Goal: Task Accomplishment & Management: Manage account settings

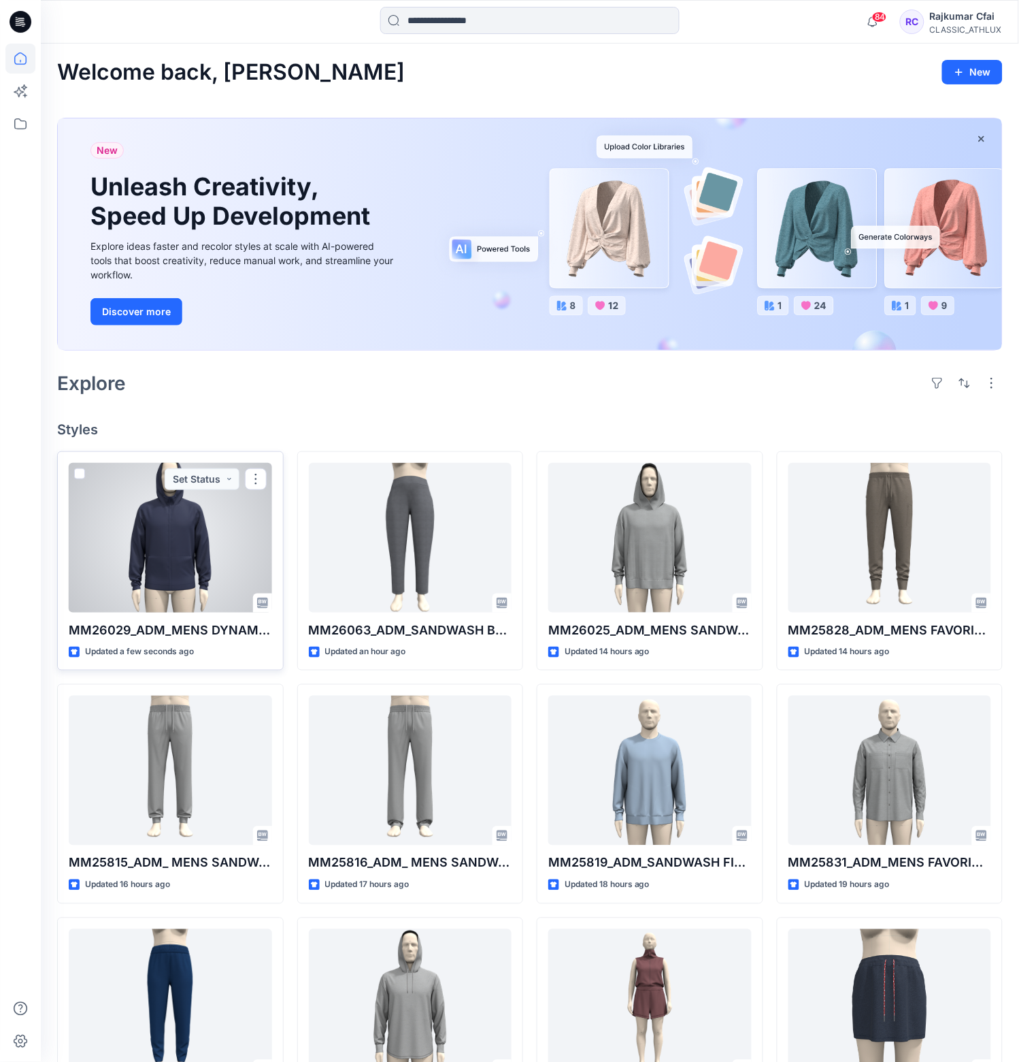
click at [219, 578] on div at bounding box center [170, 538] width 203 height 150
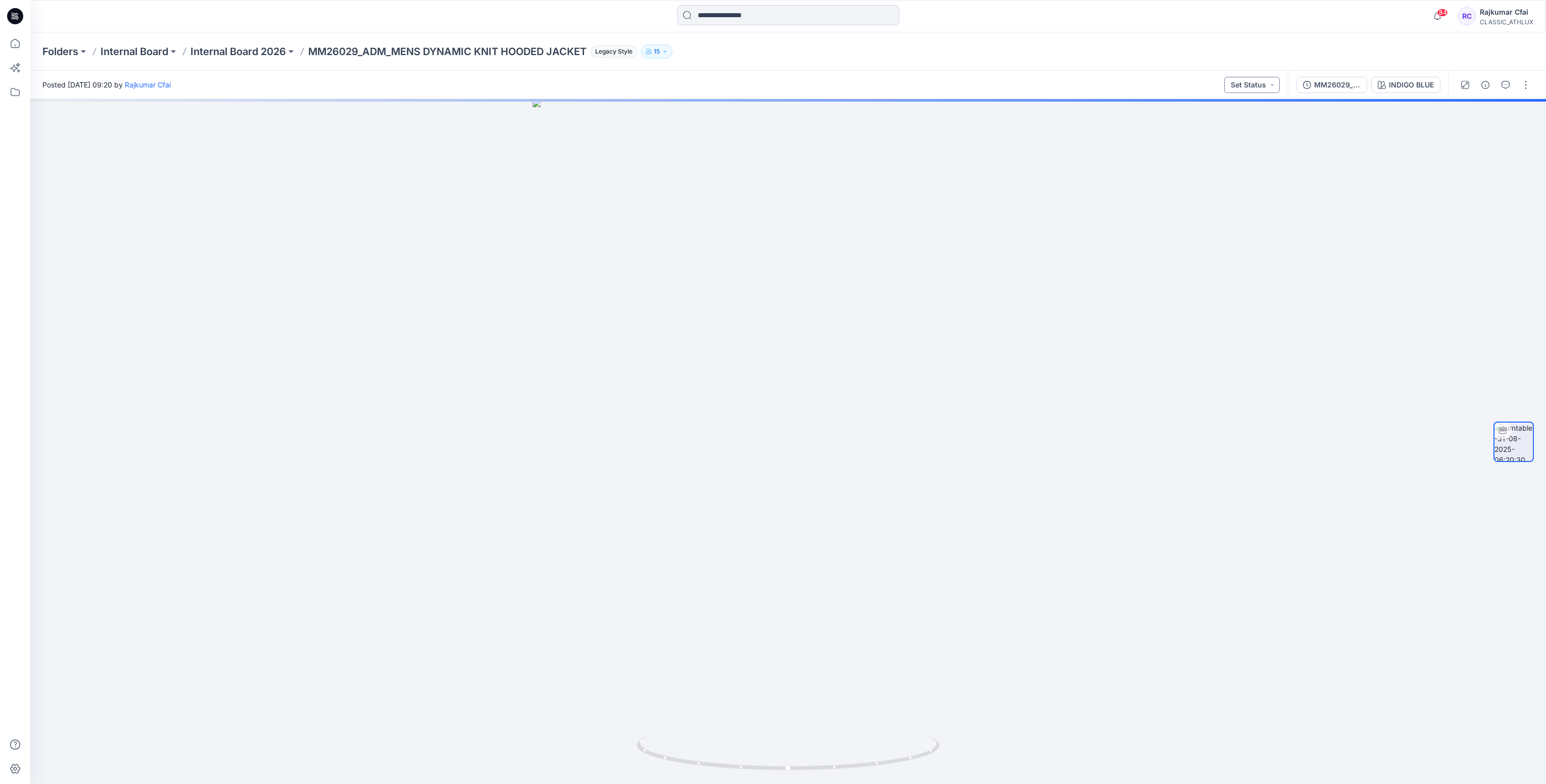
click at [757, 88] on button "Set Status" at bounding box center [1252, 85] width 56 height 16
click at [757, 197] on p "Designer Need To Review" at bounding box center [1237, 198] width 56 height 13
click at [757, 85] on icon "button" at bounding box center [1485, 85] width 8 height 8
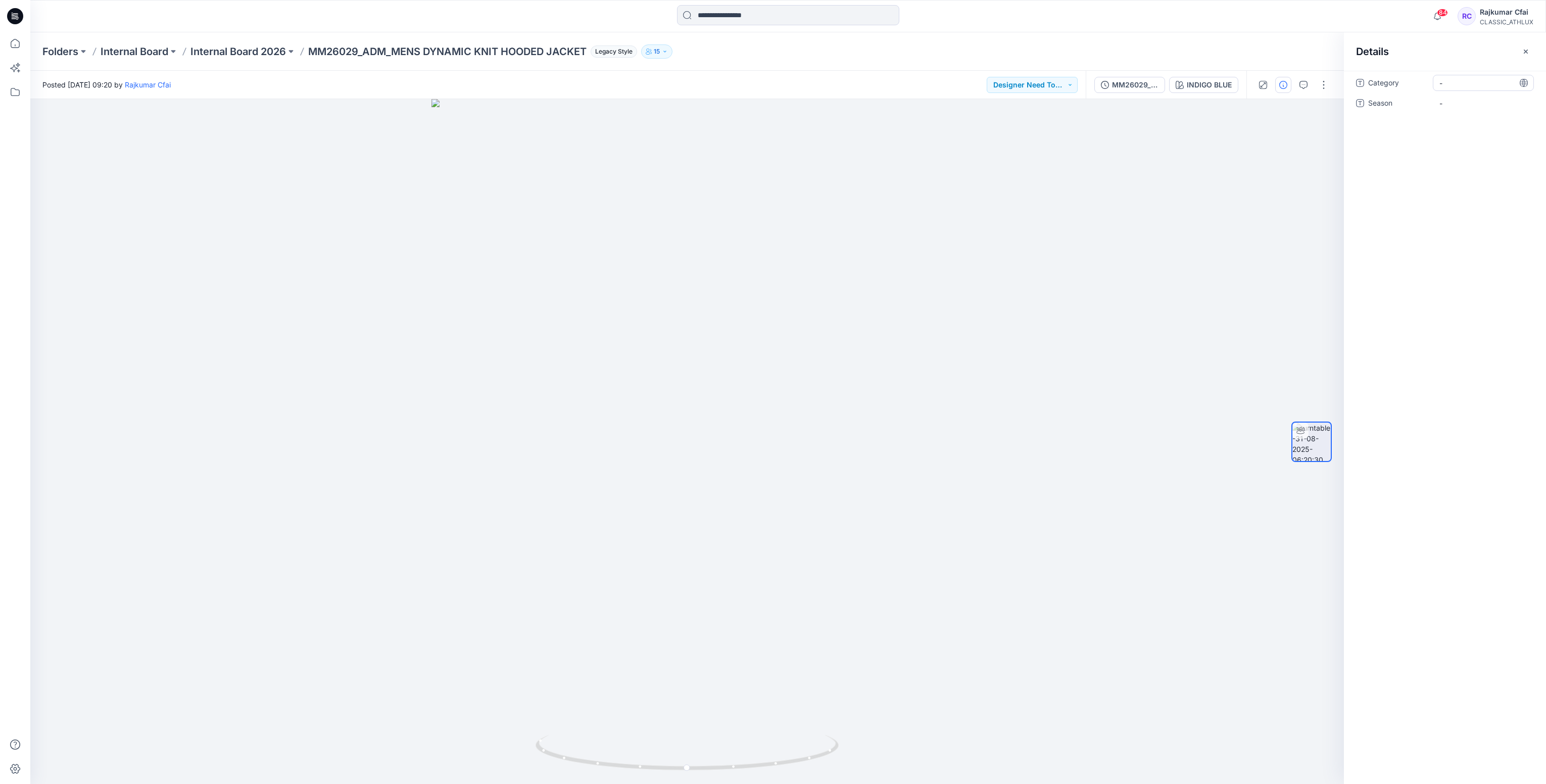
click at [757, 84] on span "-" at bounding box center [1484, 83] width 88 height 10
type textarea "**********"
click at [757, 104] on span "-" at bounding box center [1484, 109] width 88 height 10
type textarea "*******"
click at [16, 16] on icon at bounding box center [16, 16] width 4 height 1
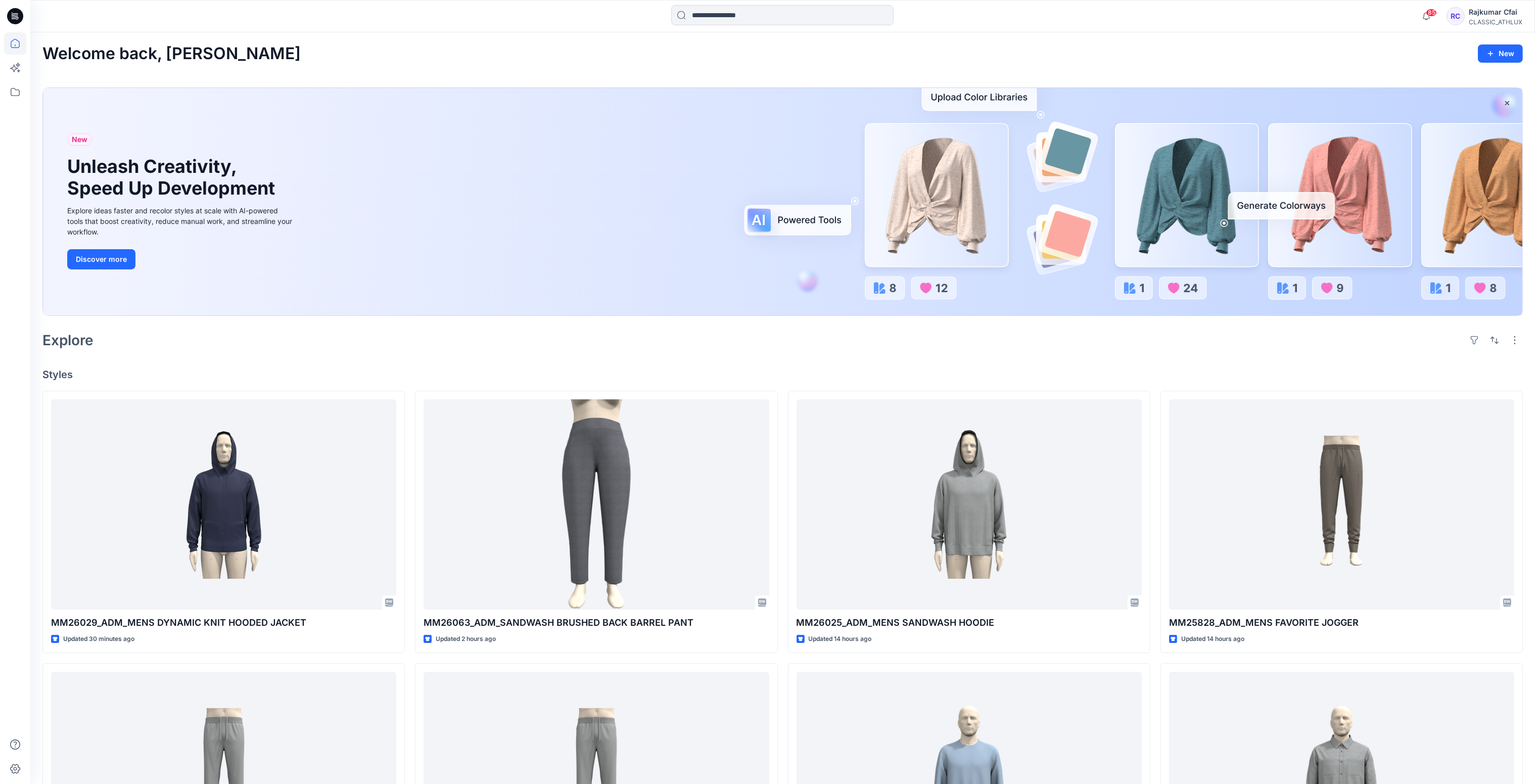
click at [757, 353] on div "Welcome back, [PERSON_NAME] New New Unleash Creativity, Speed Up Development Ex…" at bounding box center [783, 639] width 1505 height 1214
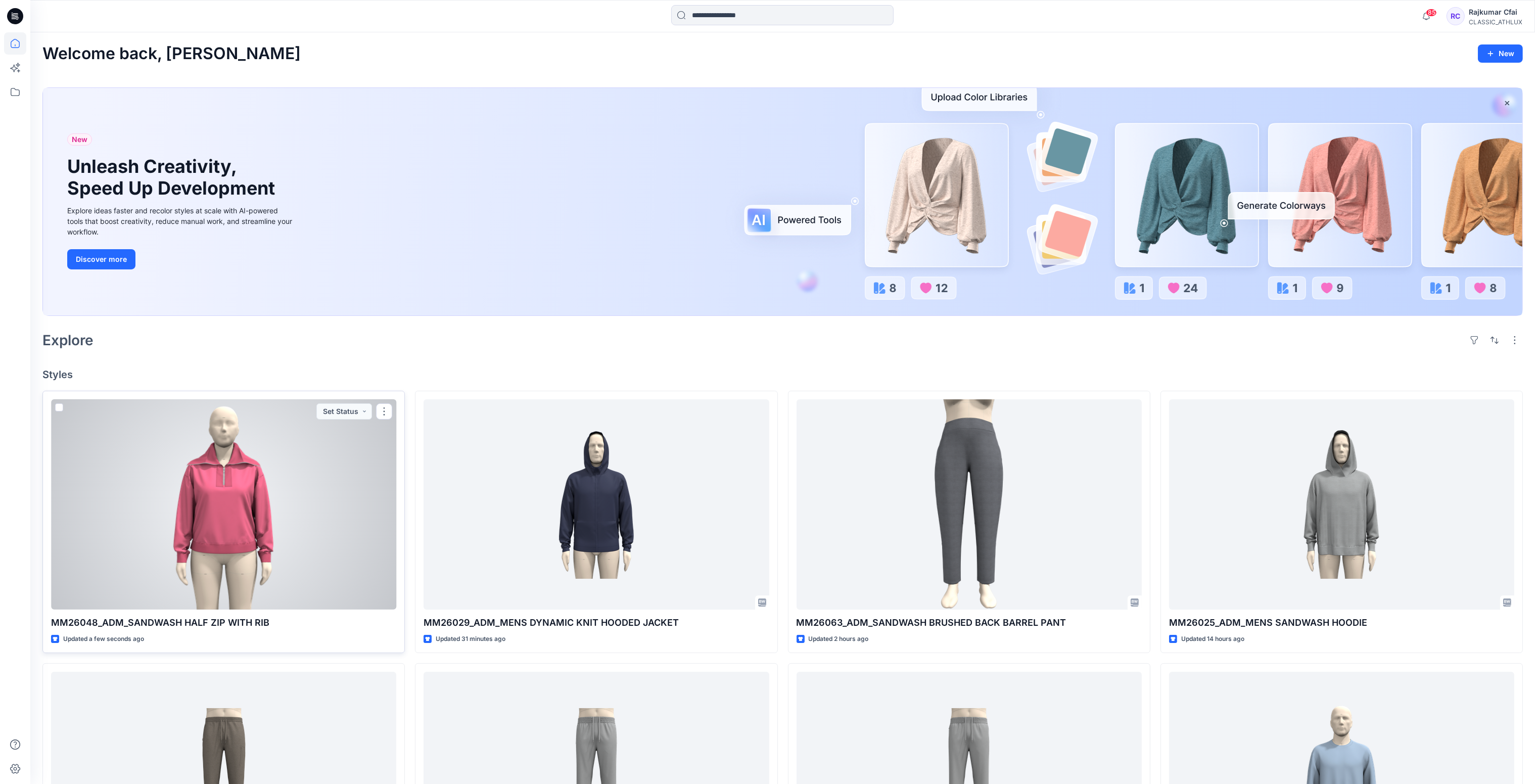
click at [231, 503] on div at bounding box center [224, 505] width 345 height 211
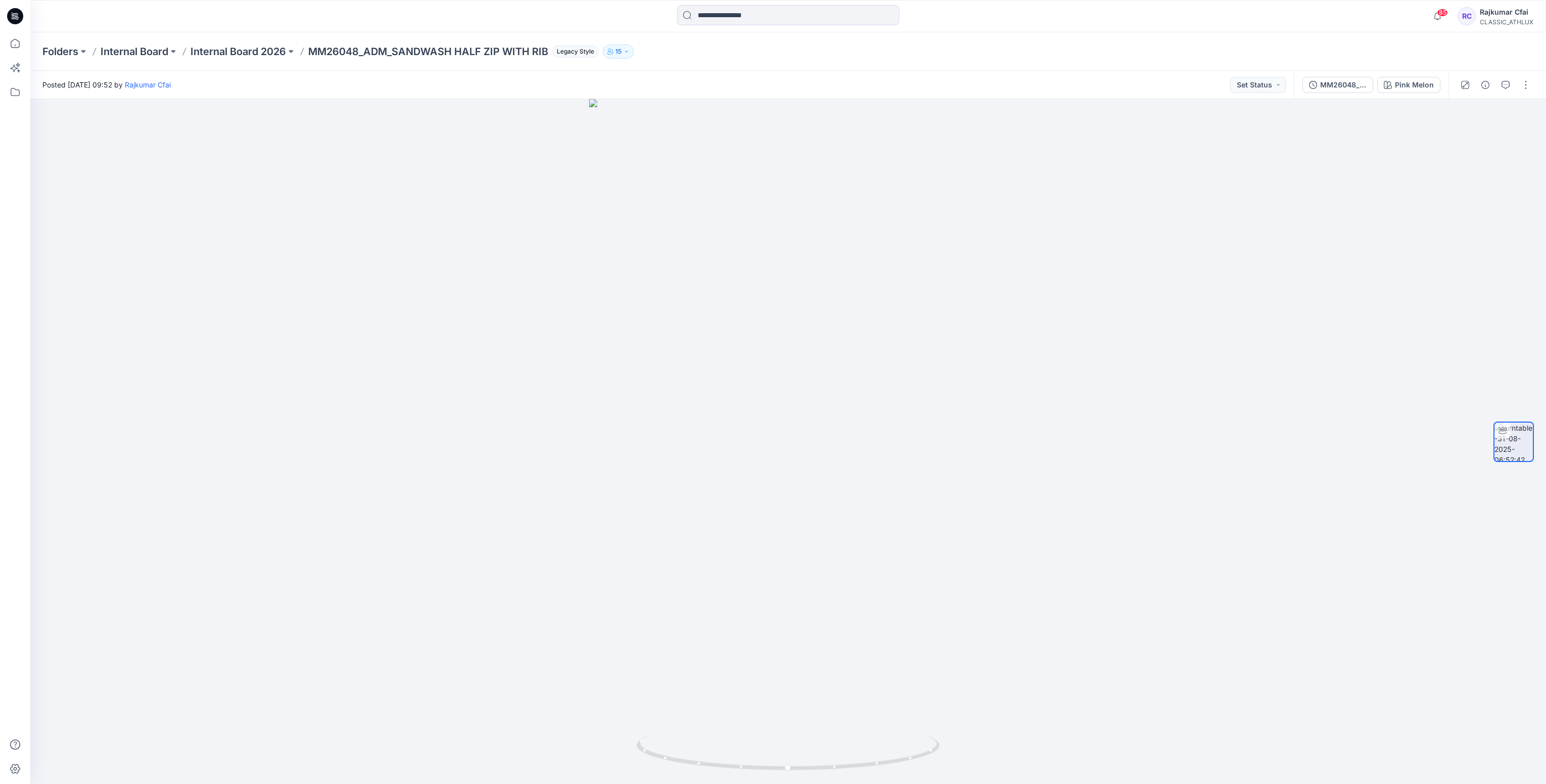
click at [12, 14] on icon at bounding box center [13, 14] width 2 height 1
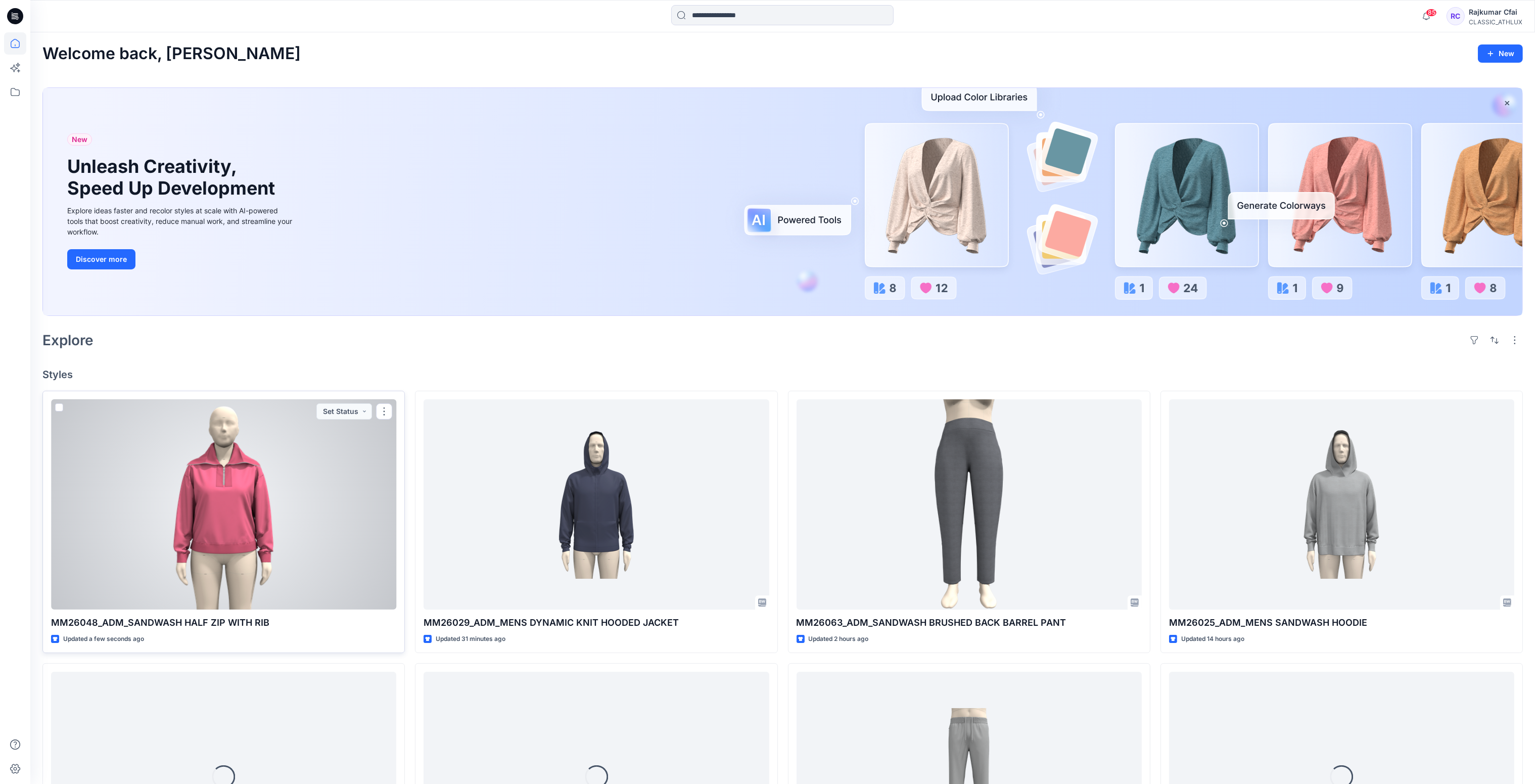
click at [305, 500] on div at bounding box center [224, 505] width 345 height 211
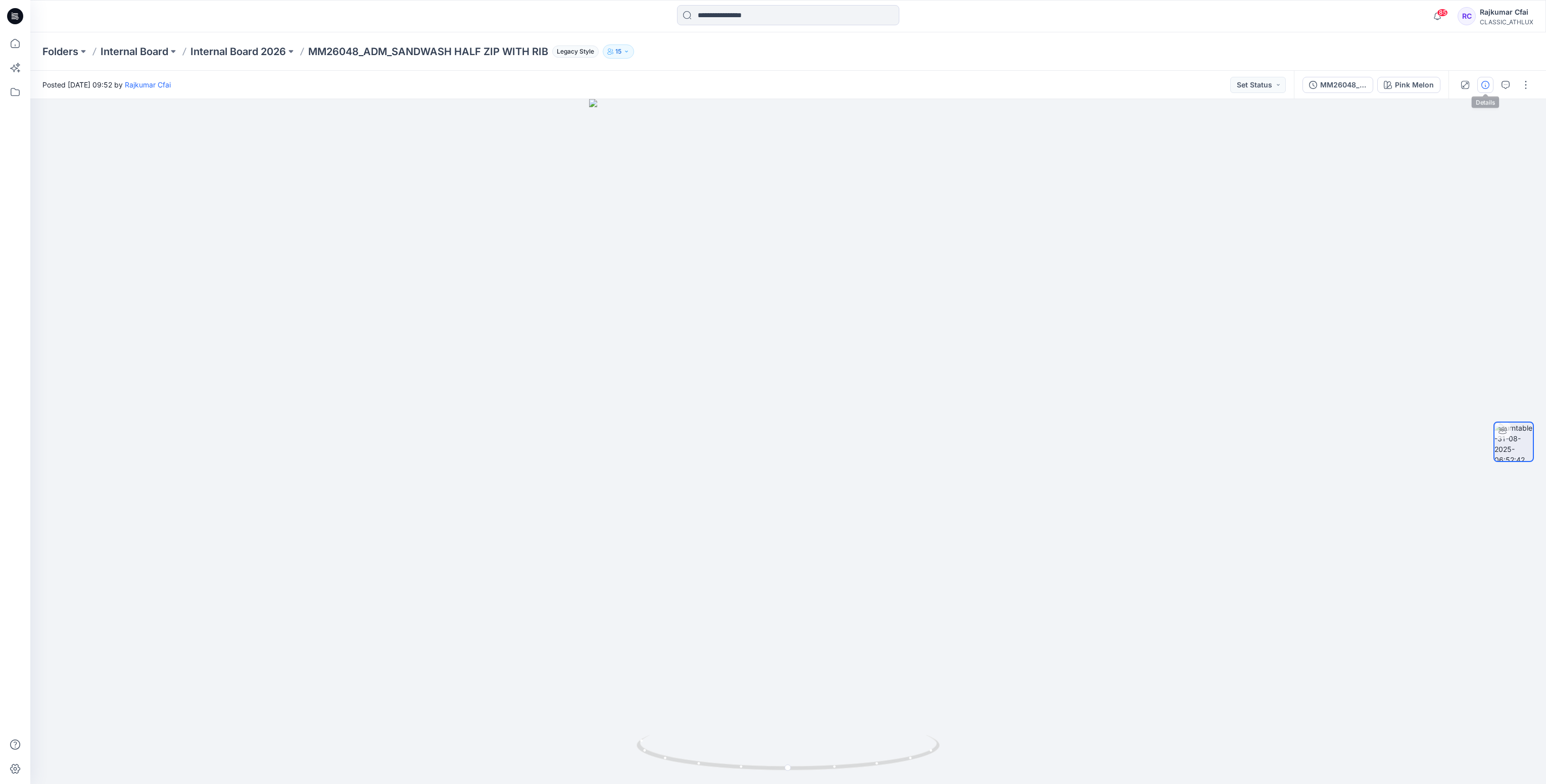
click at [1484, 88] on icon "button" at bounding box center [1485, 85] width 8 height 8
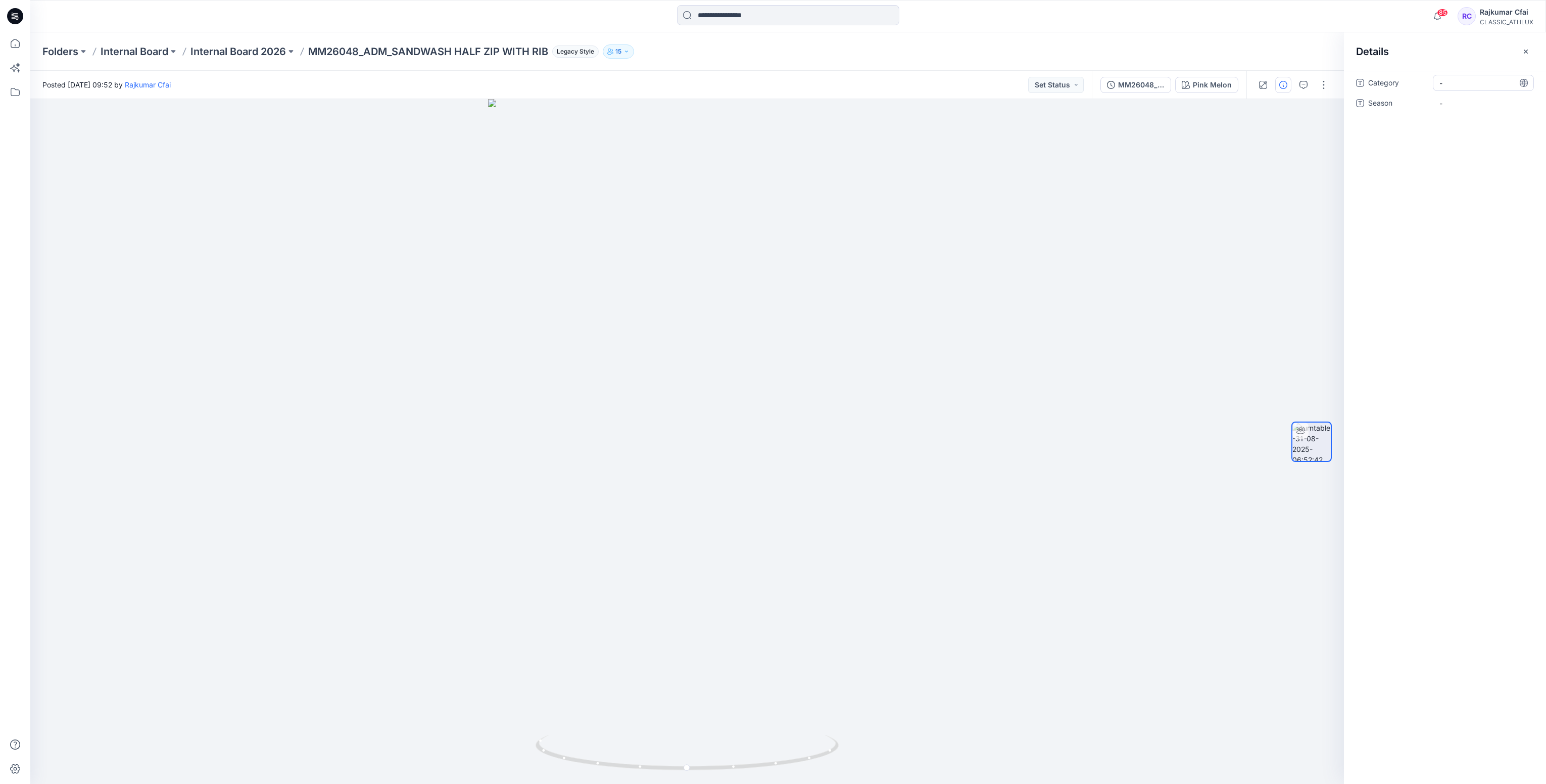
click at [1454, 87] on span "-" at bounding box center [1484, 83] width 88 height 10
type textarea "**********"
click at [1450, 102] on span "-" at bounding box center [1484, 103] width 88 height 10
type textarea "*******"
click at [1441, 156] on div "Category Sams Club Women's Season Fall-26" at bounding box center [1445, 427] width 202 height 713
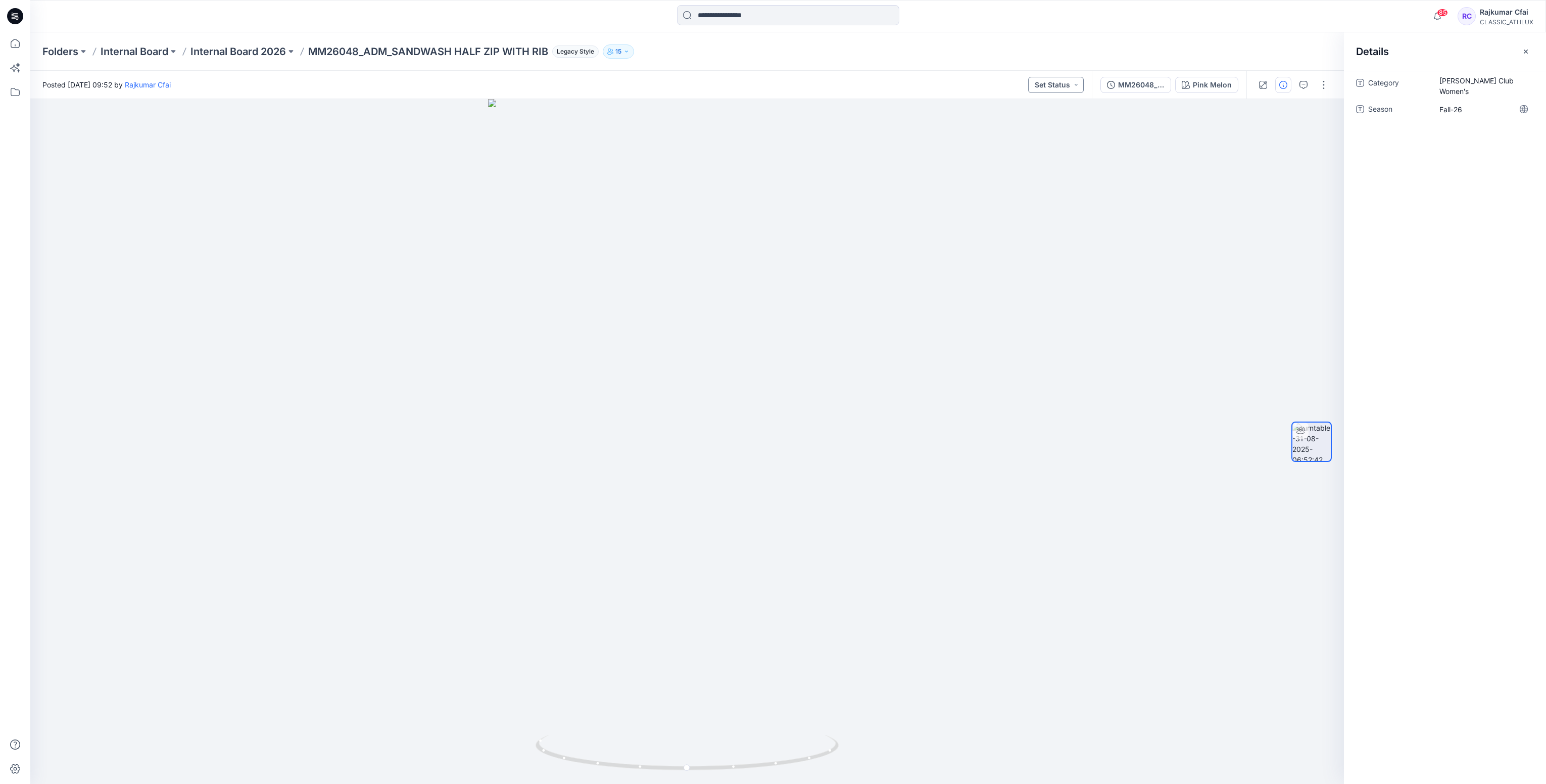
click at [1077, 86] on button "Set Status" at bounding box center [1056, 85] width 56 height 16
click at [1053, 195] on p "Designer Need To Review" at bounding box center [1043, 198] width 56 height 13
click at [1008, 330] on div at bounding box center [687, 441] width 1314 height 685
click at [20, 22] on icon at bounding box center [16, 16] width 16 height 33
